Goal: Information Seeking & Learning: Learn about a topic

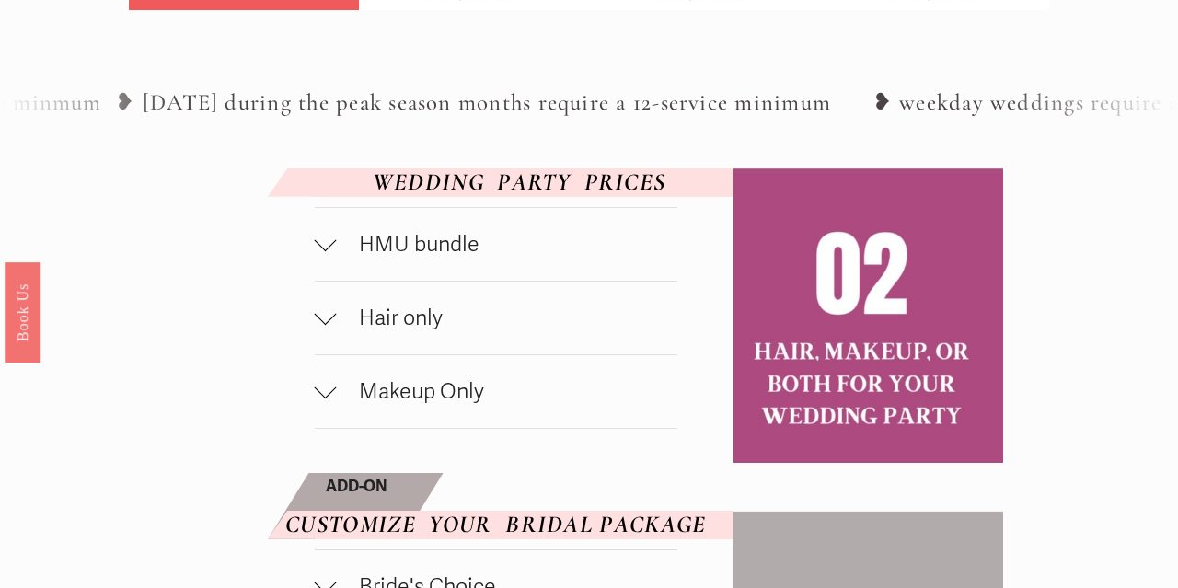
scroll to position [868, 0]
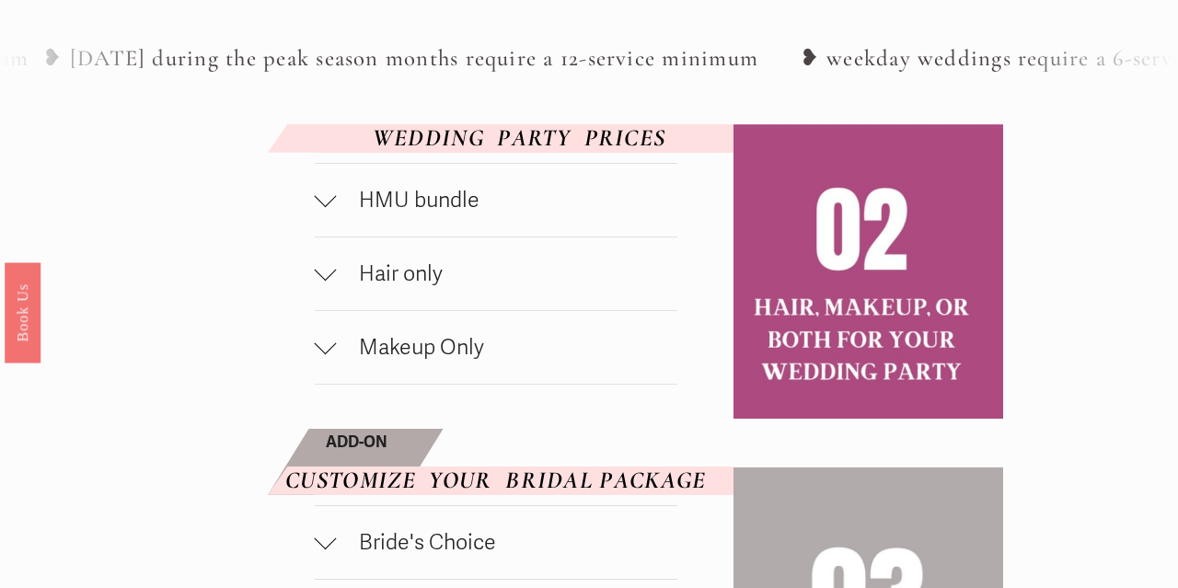
click at [397, 215] on button "HMU bundle" at bounding box center [496, 200] width 363 height 73
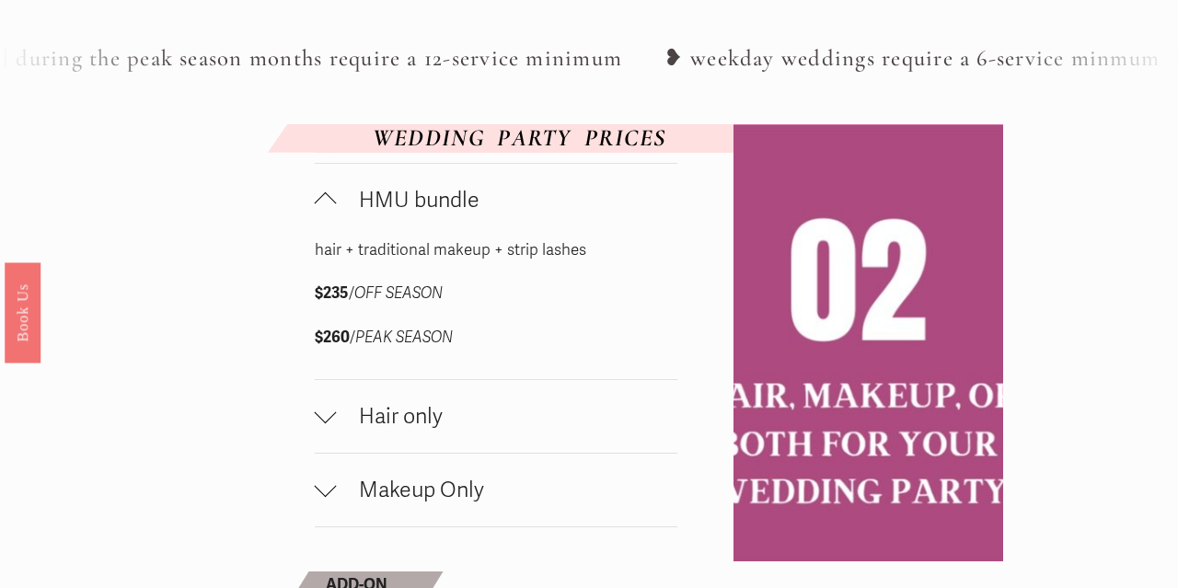
click at [397, 215] on button "HMU bundle" at bounding box center [496, 200] width 363 height 73
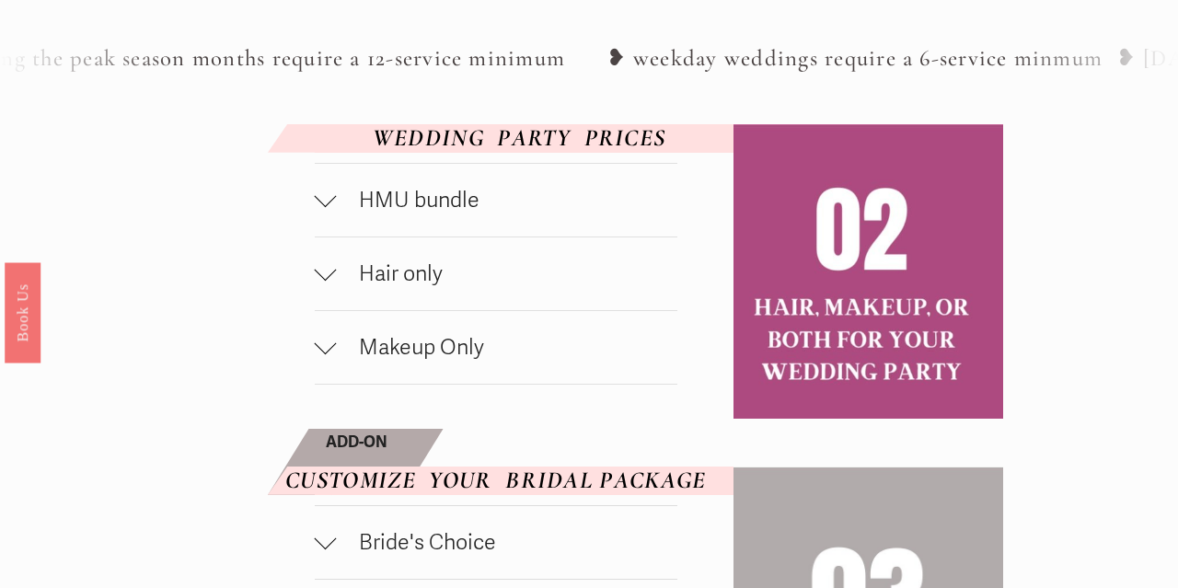
click at [393, 276] on span "Hair only" at bounding box center [507, 273] width 340 height 27
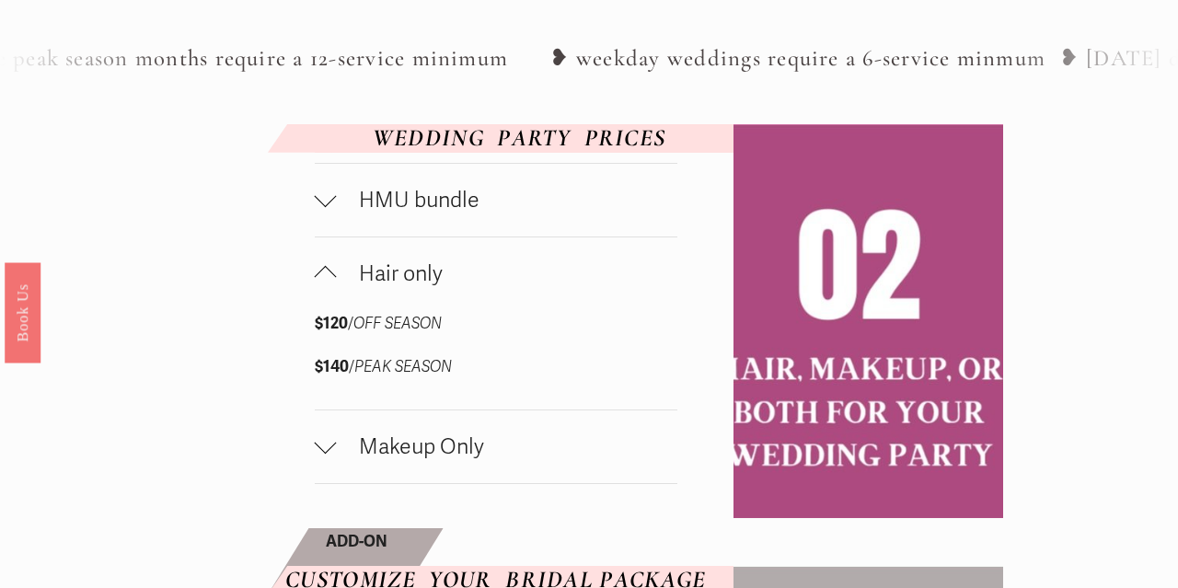
click at [393, 276] on span "Hair only" at bounding box center [507, 273] width 340 height 27
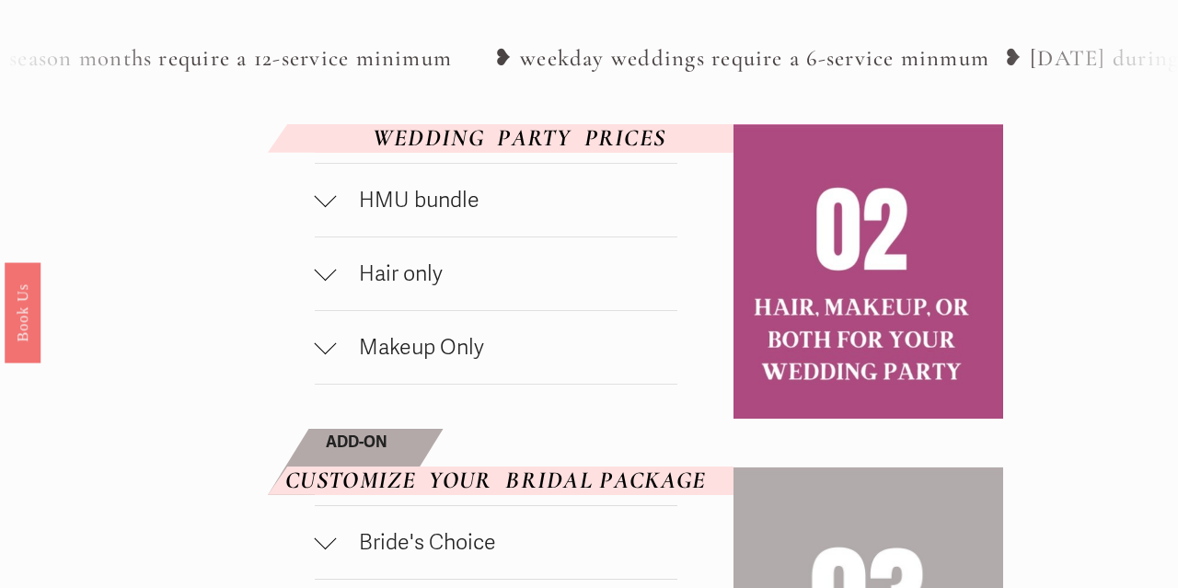
click at [391, 344] on span "Makeup Only" at bounding box center [507, 347] width 340 height 27
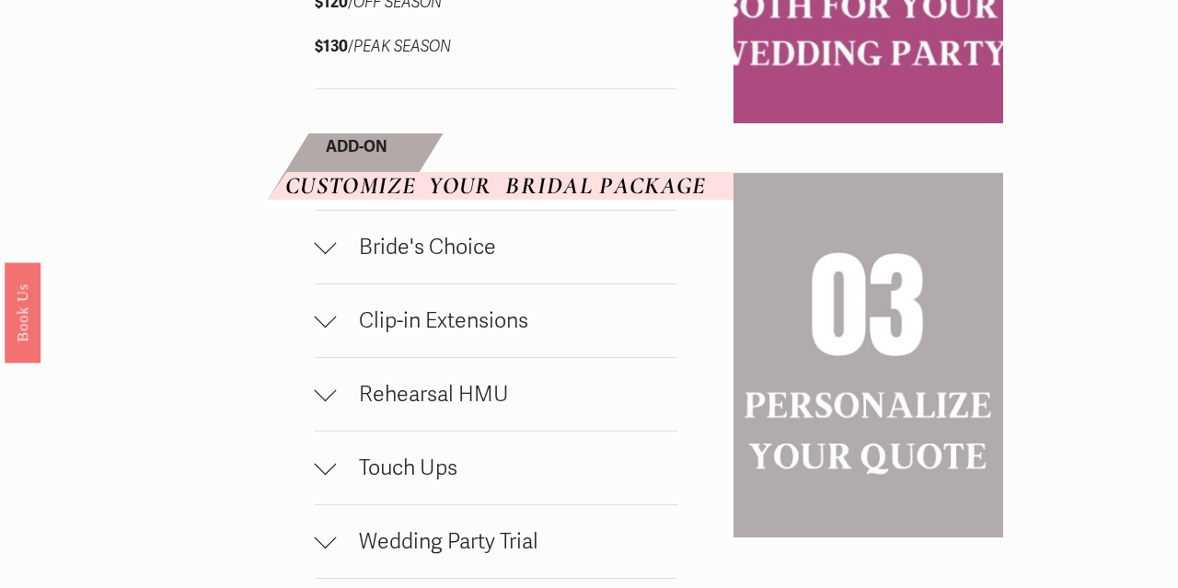
scroll to position [1320, 0]
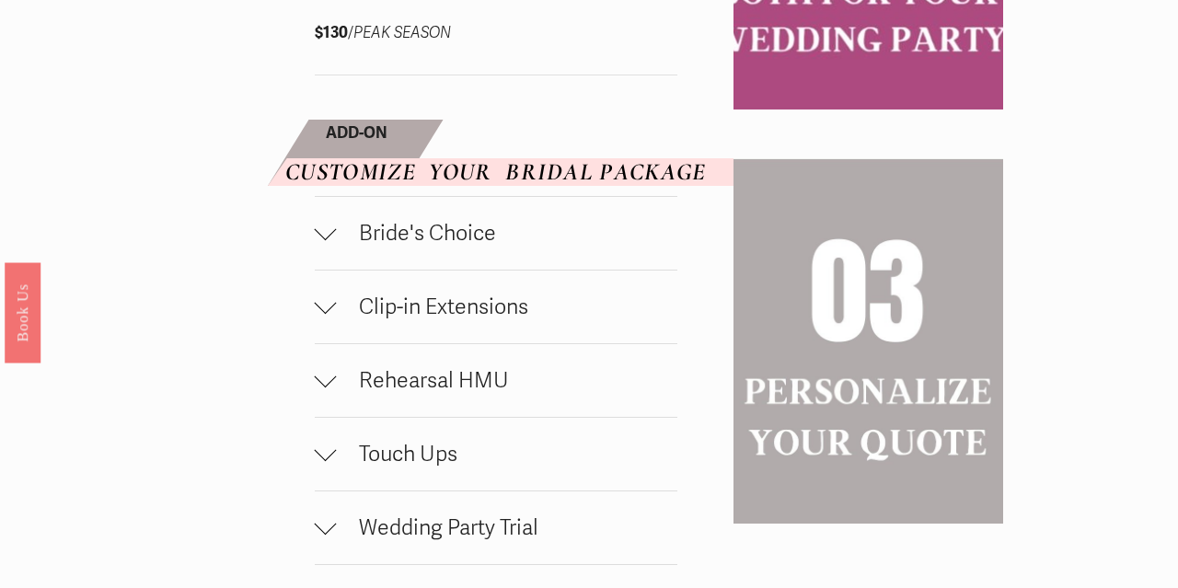
click at [352, 243] on button "Bride's Choice" at bounding box center [496, 233] width 363 height 73
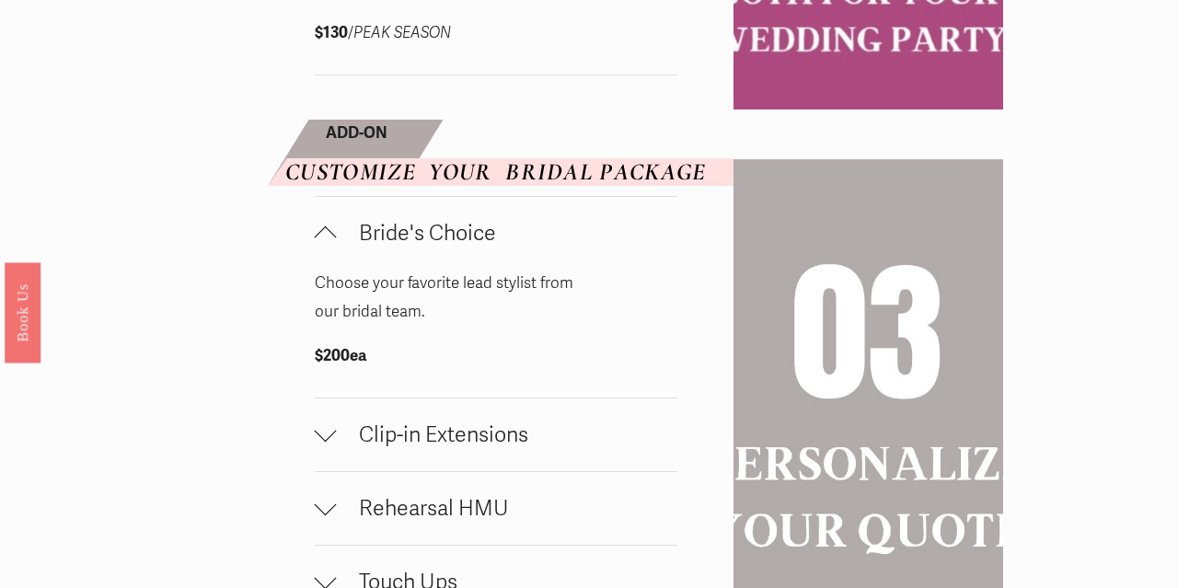
click at [306, 251] on div "HMU bundle hair + traditional makeup + strip lashes $235 / OFF SEASON $260 / PE…" at bounding box center [589, 364] width 1178 height 1385
click at [316, 254] on button "Bride's Choice" at bounding box center [496, 233] width 363 height 73
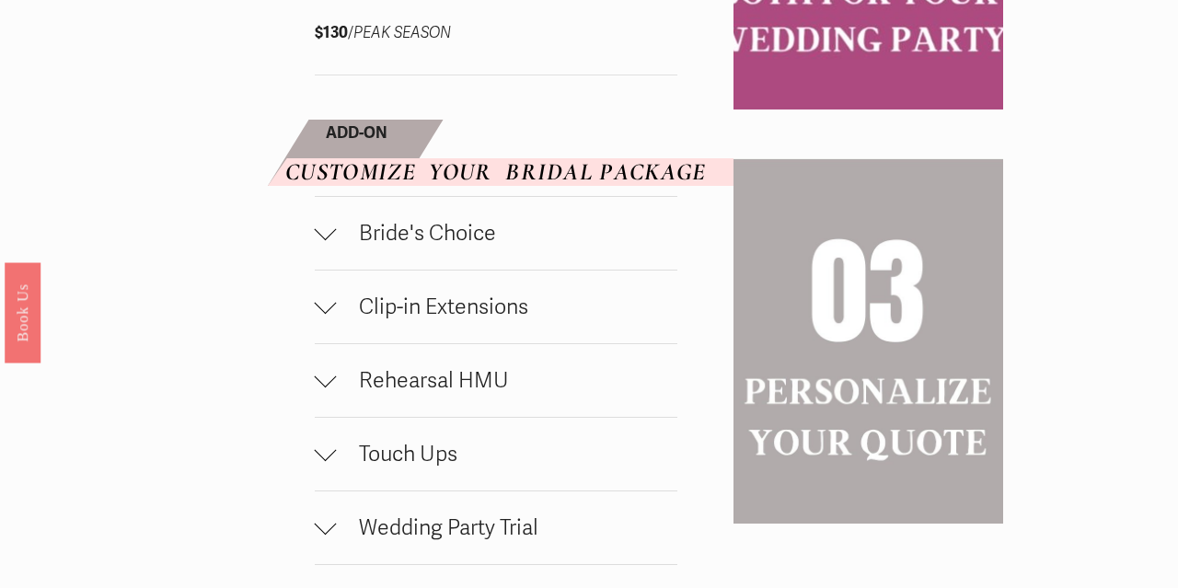
click at [326, 380] on div at bounding box center [326, 377] width 22 height 22
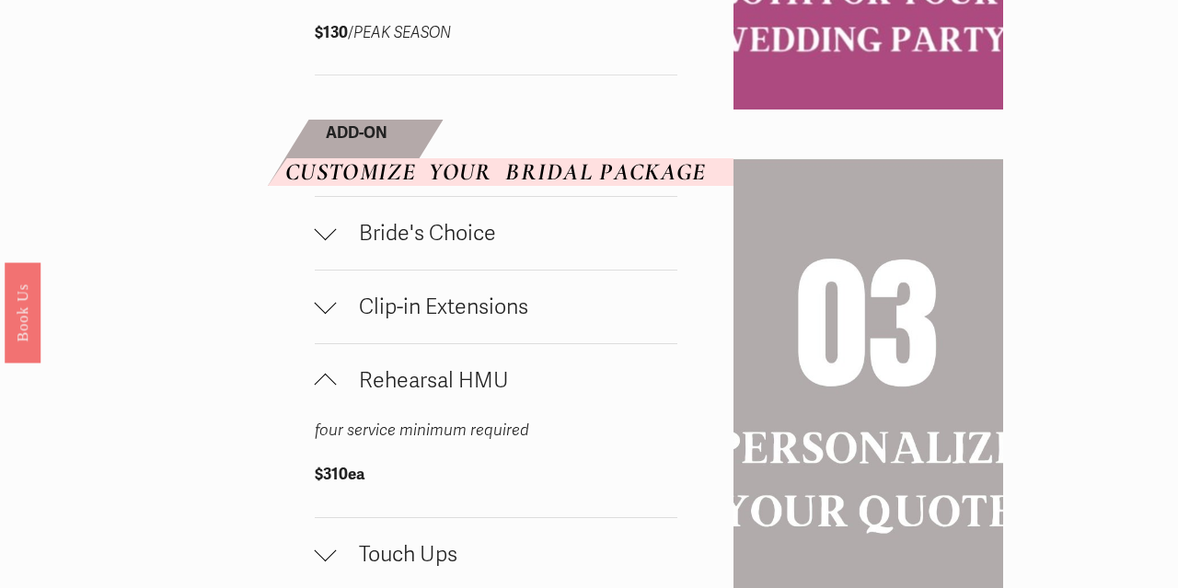
click at [305, 373] on div "HMU bundle hair + traditional makeup + strip lashes $235 / OFF SEASON $260 / PE…" at bounding box center [589, 350] width 1178 height 1356
click at [327, 376] on div at bounding box center [326, 385] width 22 height 22
